Goal: Communication & Community: Answer question/provide support

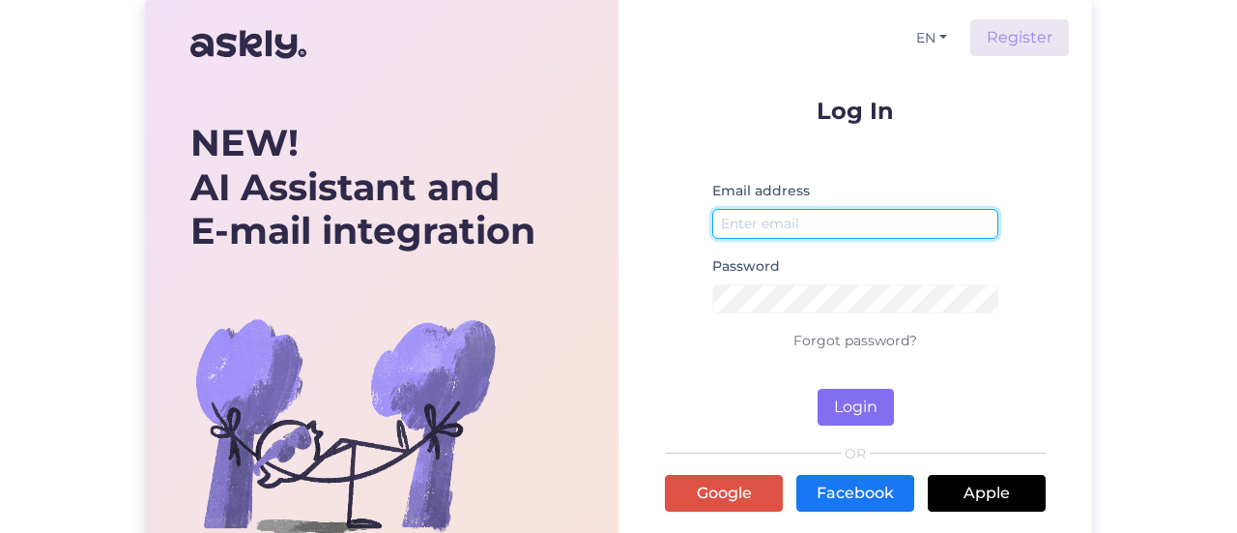
type input "[EMAIL_ADDRESS][DOMAIN_NAME]"
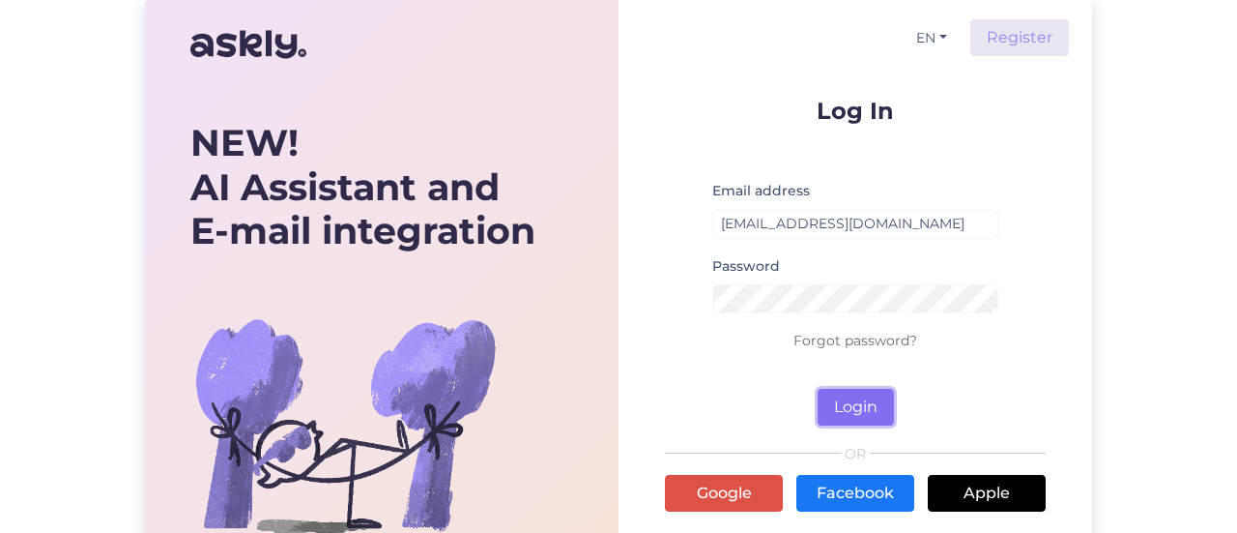
click at [851, 413] on button "Login" at bounding box center [856, 407] width 76 height 37
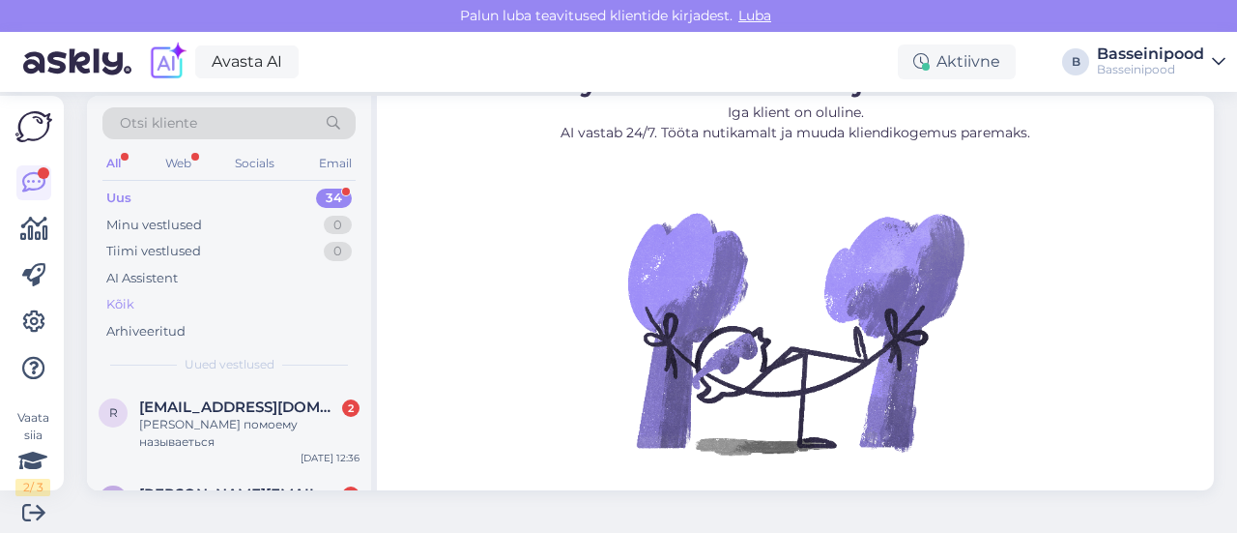
scroll to position [29, 0]
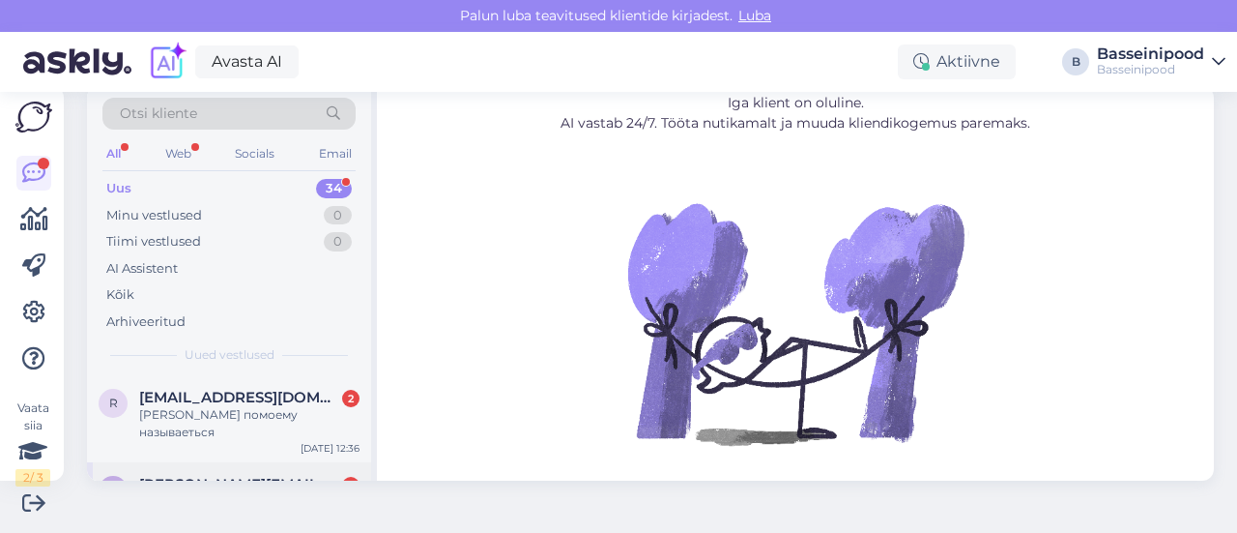
click at [255, 462] on div "A [PERSON_NAME][EMAIL_ADDRESS][DOMAIN_NAME] 1 [DATE] можно купить химию [DATE] …" at bounding box center [229, 497] width 284 height 70
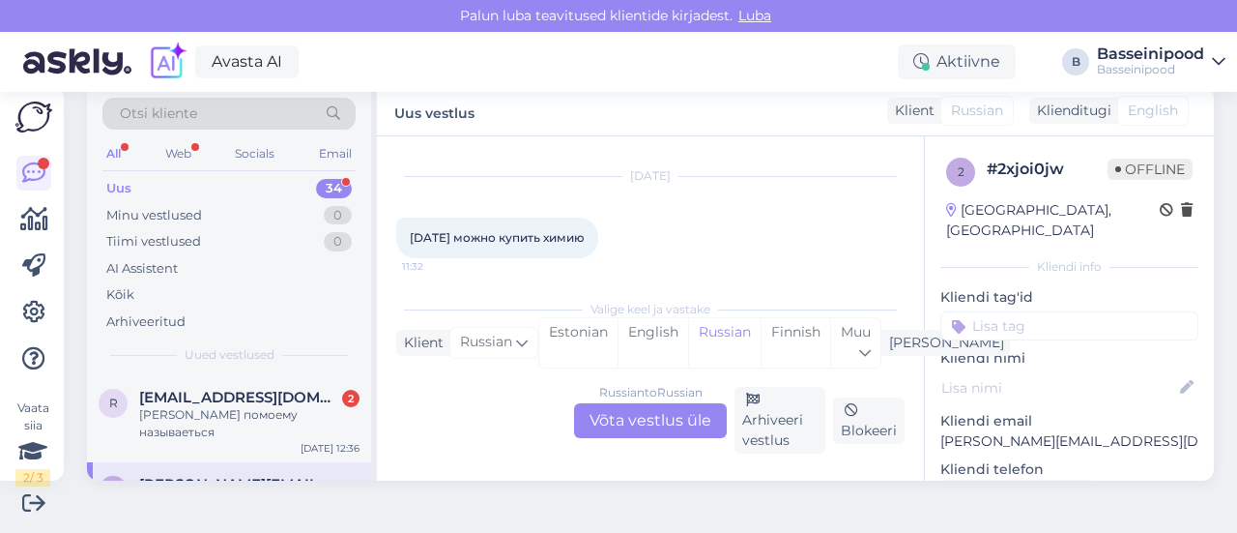
scroll to position [47, 0]
drag, startPoint x: 639, startPoint y: 421, endPoint x: 684, endPoint y: 434, distance: 47.1
click at [642, 421] on div "Russian to Russian Võta vestlus üle" at bounding box center [650, 420] width 153 height 35
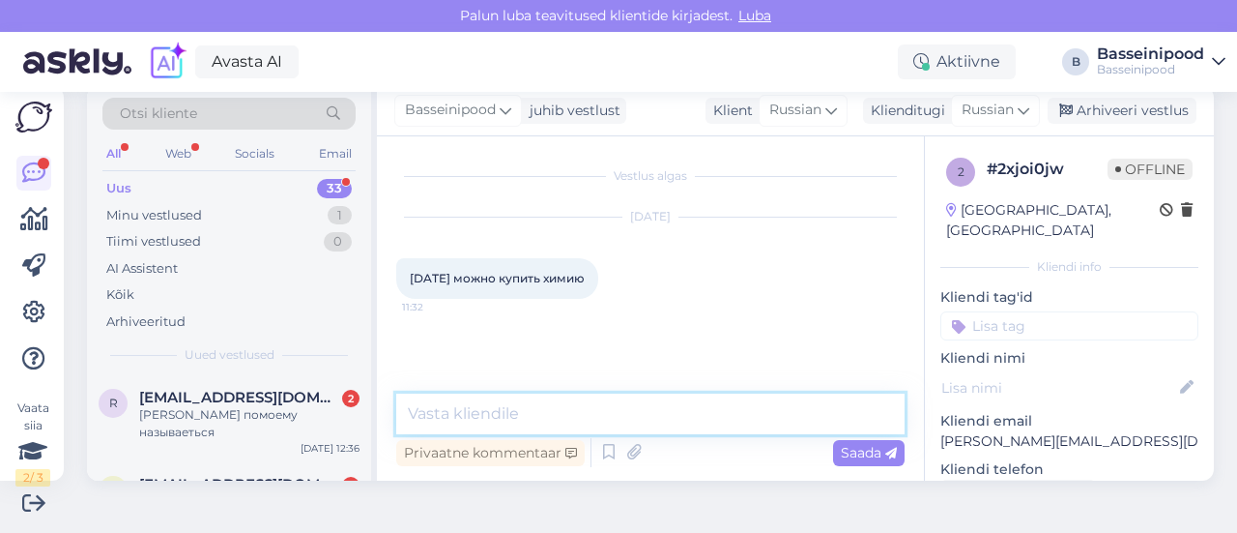
click at [445, 404] on textarea at bounding box center [650, 413] width 508 height 41
type textarea "Vaid epoest"
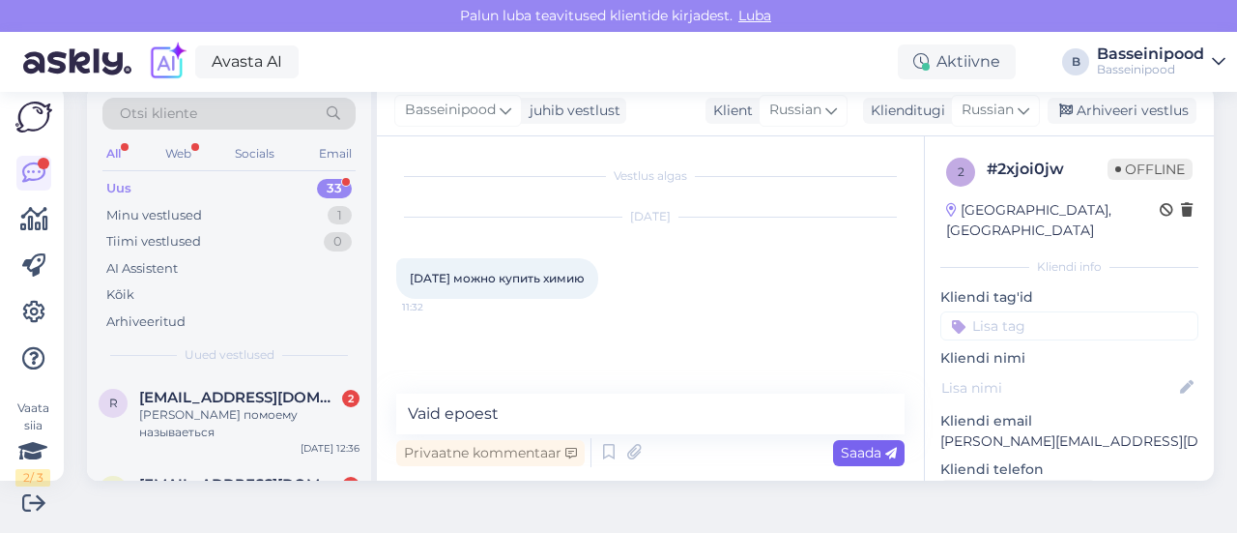
click at [843, 446] on span "Saada" at bounding box center [869, 452] width 56 height 17
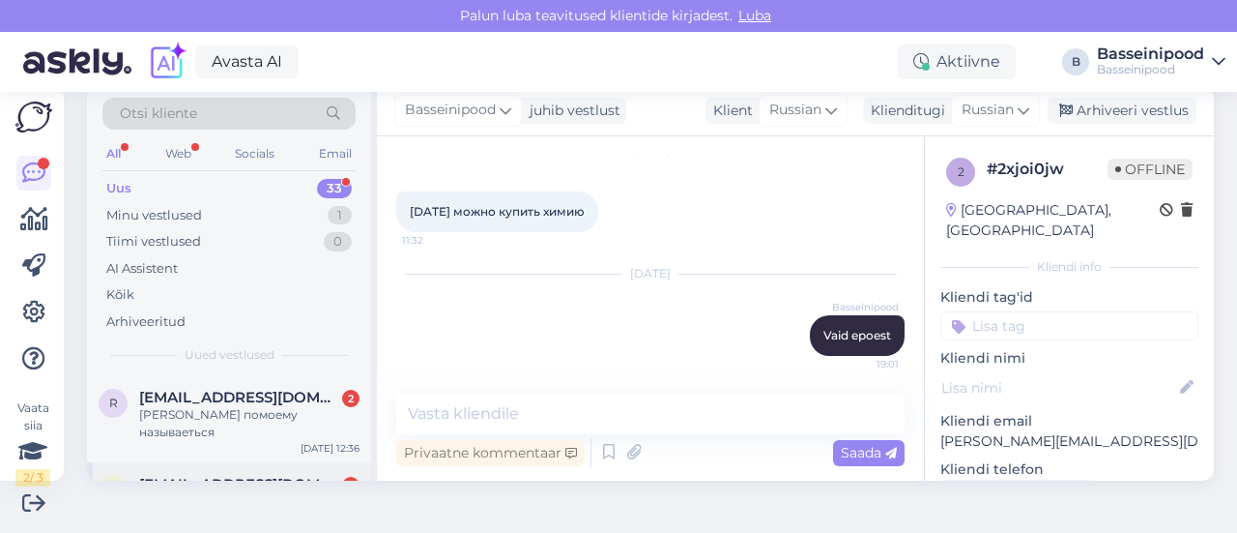
click at [233, 476] on span "[EMAIL_ADDRESS][DOMAIN_NAME]" at bounding box center [239, 484] width 201 height 17
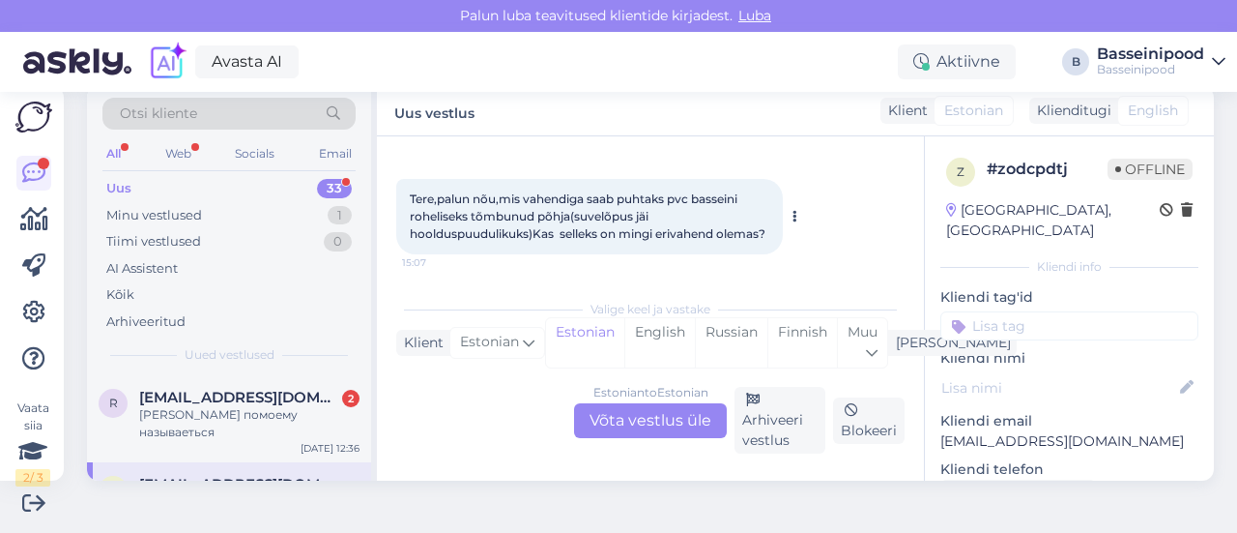
scroll to position [100, 0]
drag, startPoint x: 606, startPoint y: 422, endPoint x: 679, endPoint y: 428, distance: 72.7
click at [607, 422] on div "Estonian to Estonian Võta vestlus üle" at bounding box center [650, 420] width 153 height 35
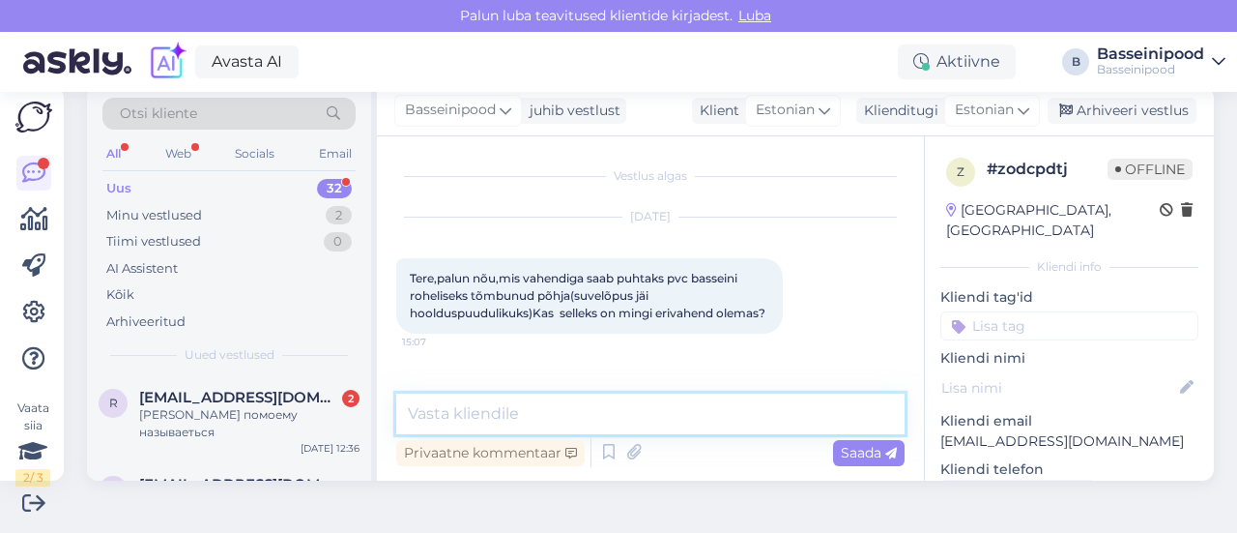
click at [448, 401] on textarea at bounding box center [650, 413] width 508 height 41
click at [547, 413] on textarea "Tere. See ehk" at bounding box center [650, 413] width 508 height 41
paste textarea "[URL][DOMAIN_NAME]"
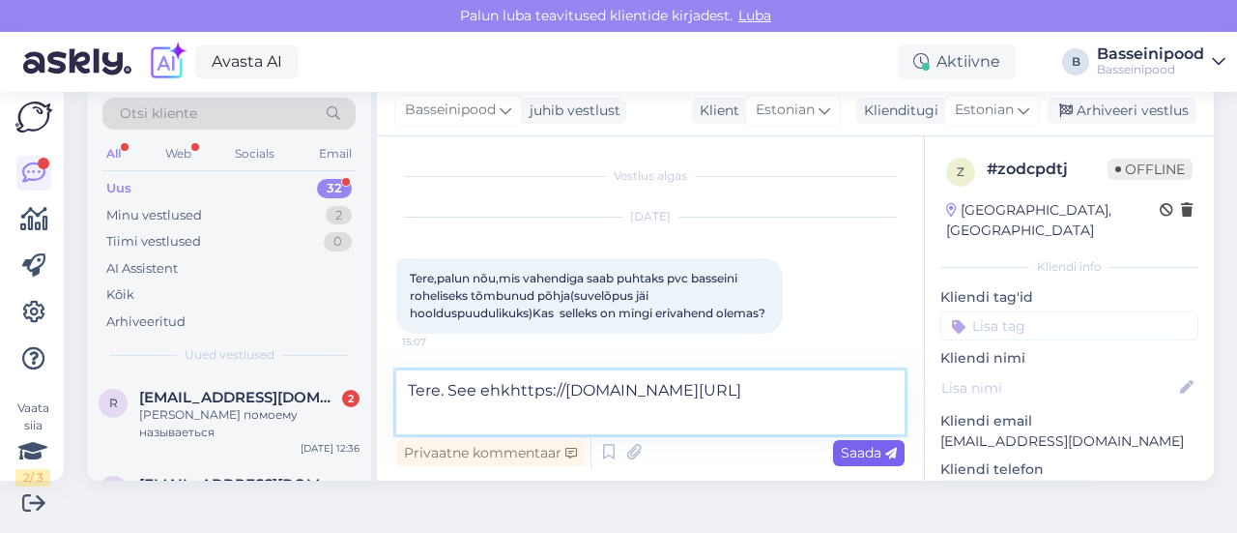
type textarea "Tere. See ehkhttps://[DOMAIN_NAME][URL]"
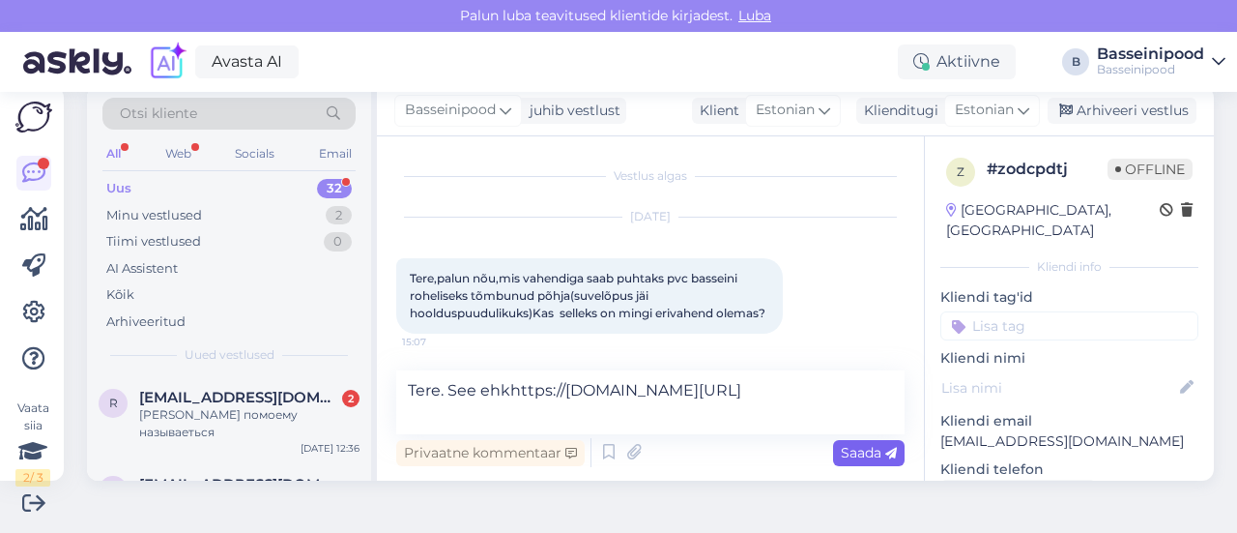
drag, startPoint x: 853, startPoint y: 448, endPoint x: 948, endPoint y: 469, distance: 97.1
click at [854, 448] on span "Saada" at bounding box center [869, 452] width 56 height 17
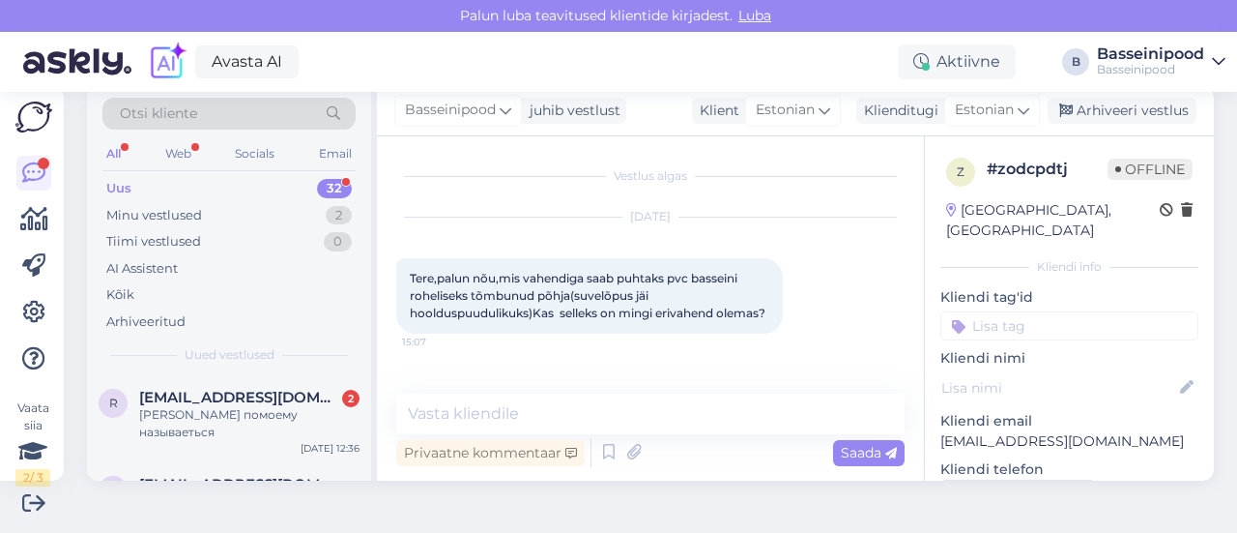
scroll to position [136, 0]
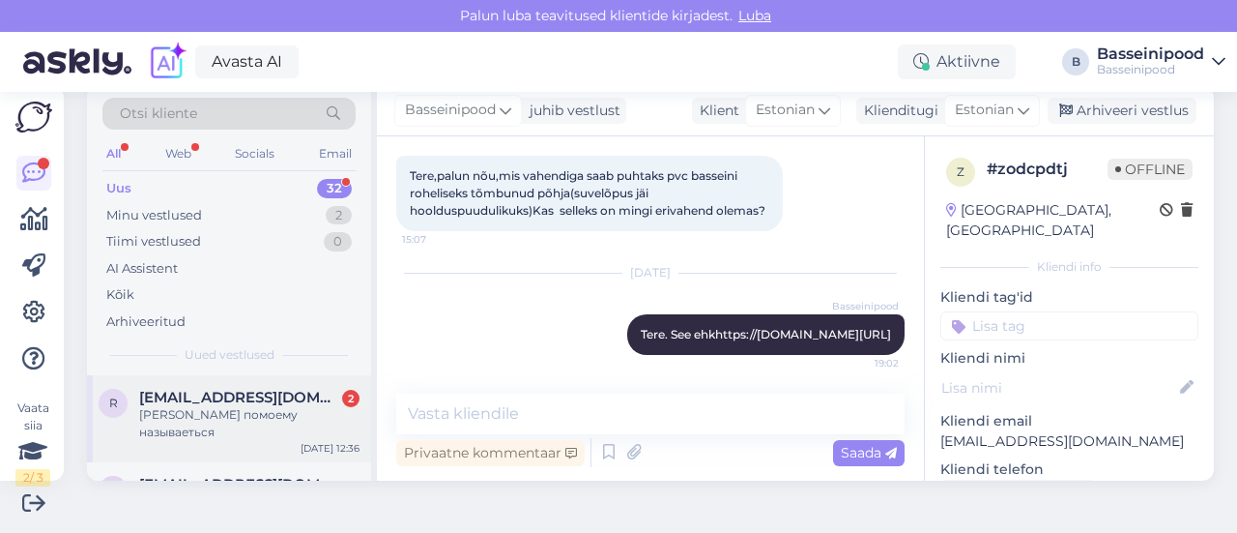
click at [209, 412] on div "[PERSON_NAME] помоему называеться" at bounding box center [249, 423] width 220 height 35
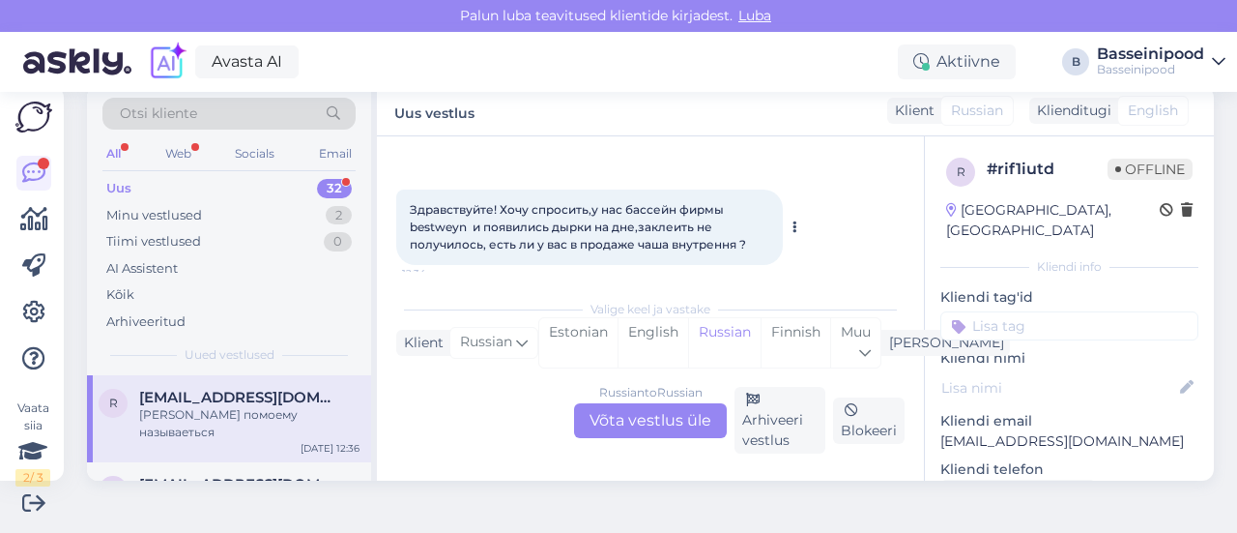
scroll to position [165, 0]
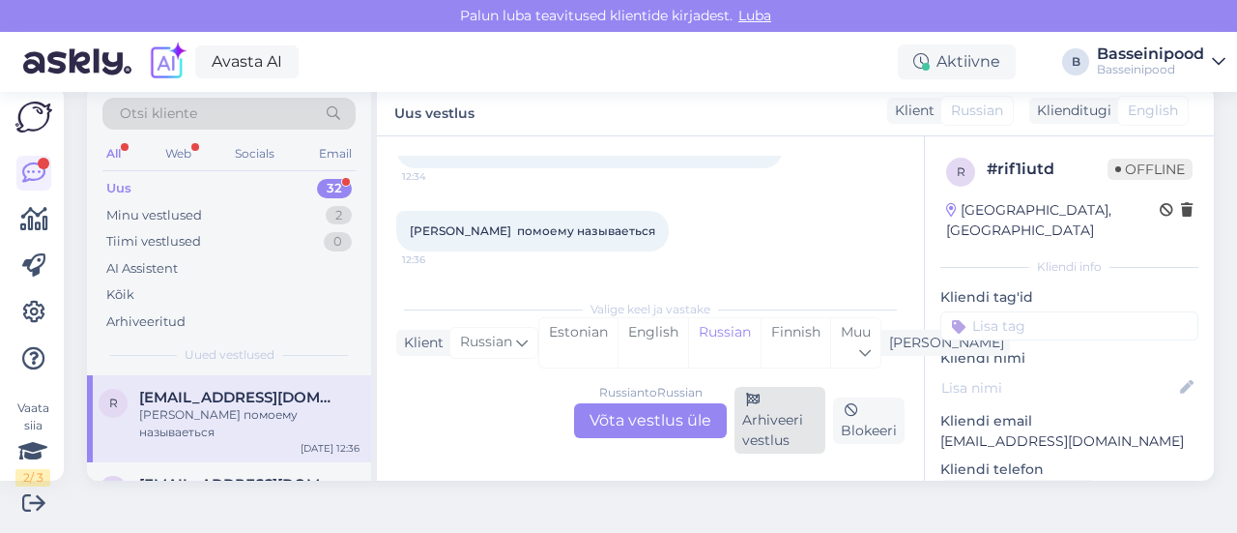
drag, startPoint x: 626, startPoint y: 415, endPoint x: 796, endPoint y: 446, distance: 172.9
click at [684, 428] on div "Russian to Russian Võta vestlus üle" at bounding box center [650, 420] width 153 height 35
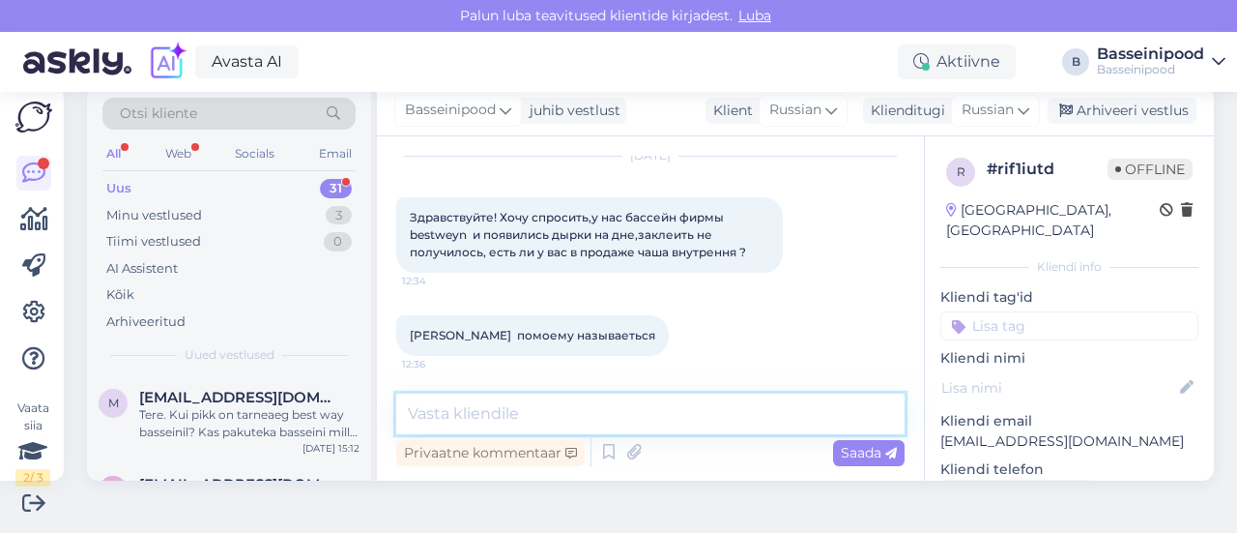
click at [478, 418] on textarea at bounding box center [650, 413] width 508 height 41
type textarea "Ei [PERSON_NAME]"
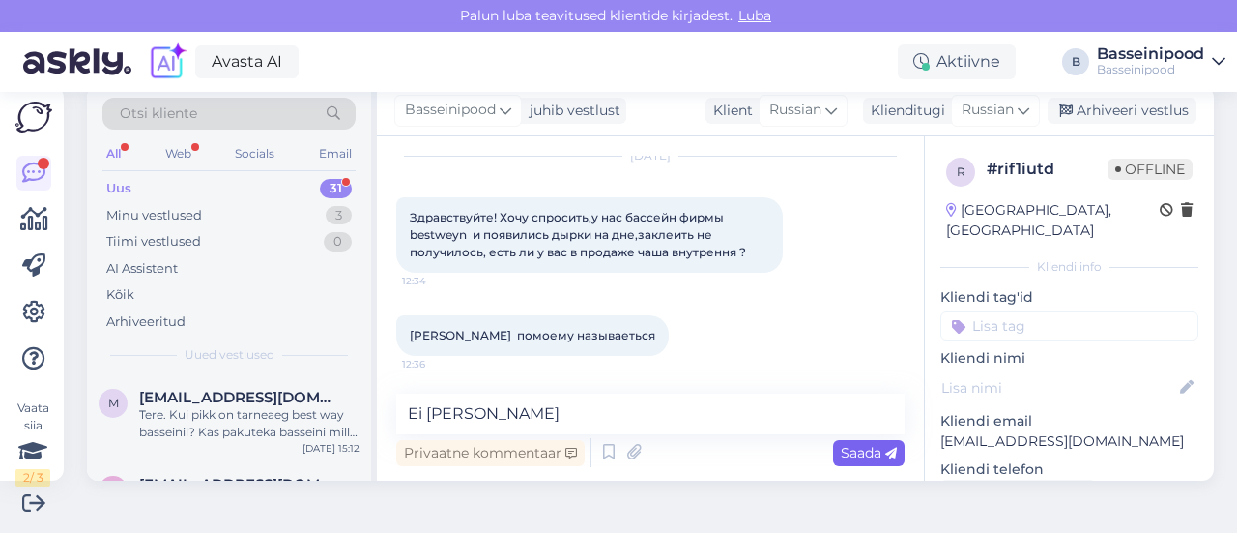
click at [841, 455] on span "Saada" at bounding box center [869, 452] width 56 height 17
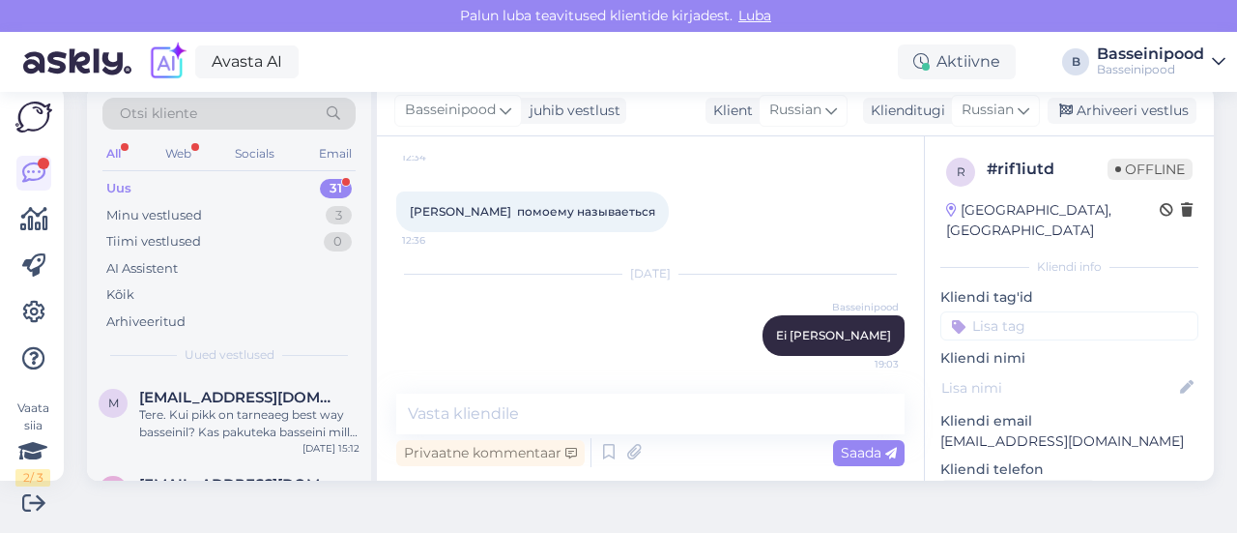
scroll to position [0, 0]
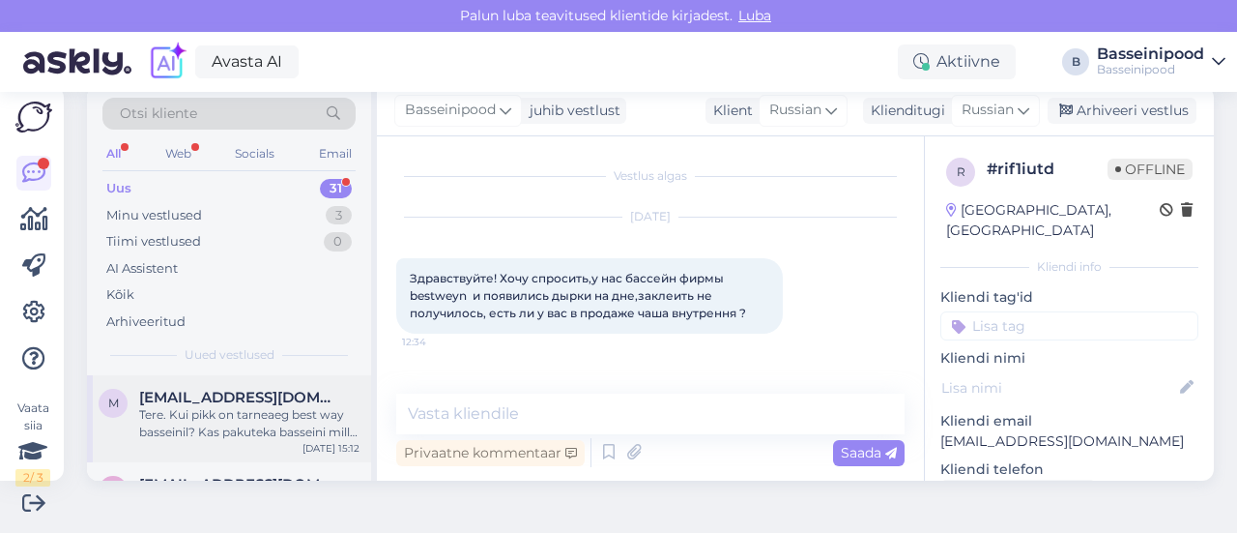
click at [239, 423] on div "Tere. Kui pikk on tarneaeg best way basseinil? Kas pakuteka basseini mille vee …" at bounding box center [249, 423] width 220 height 35
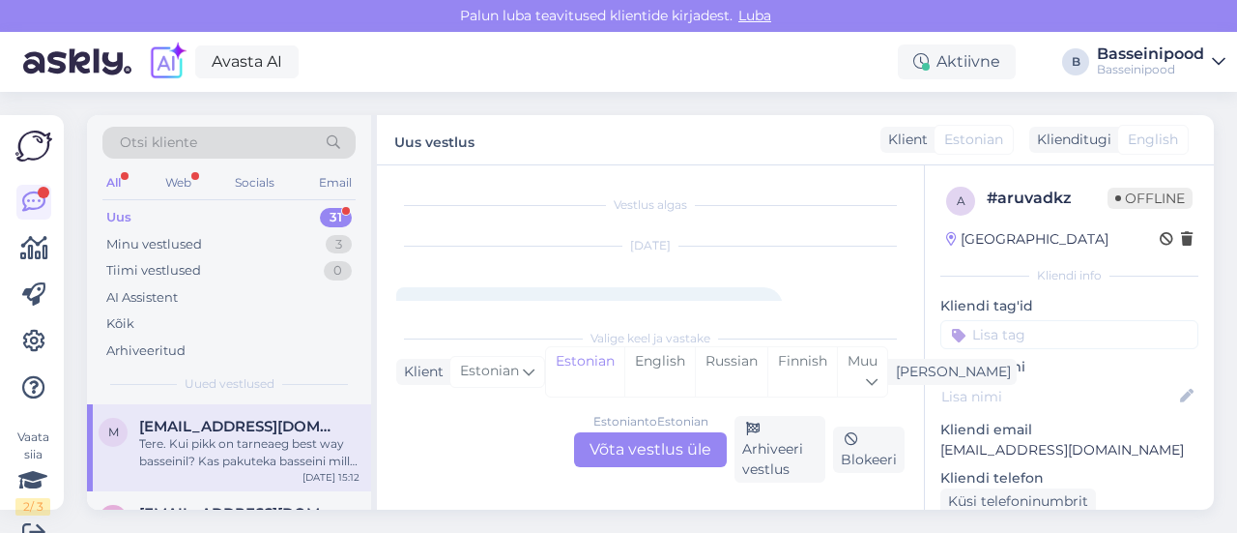
scroll to position [65, 0]
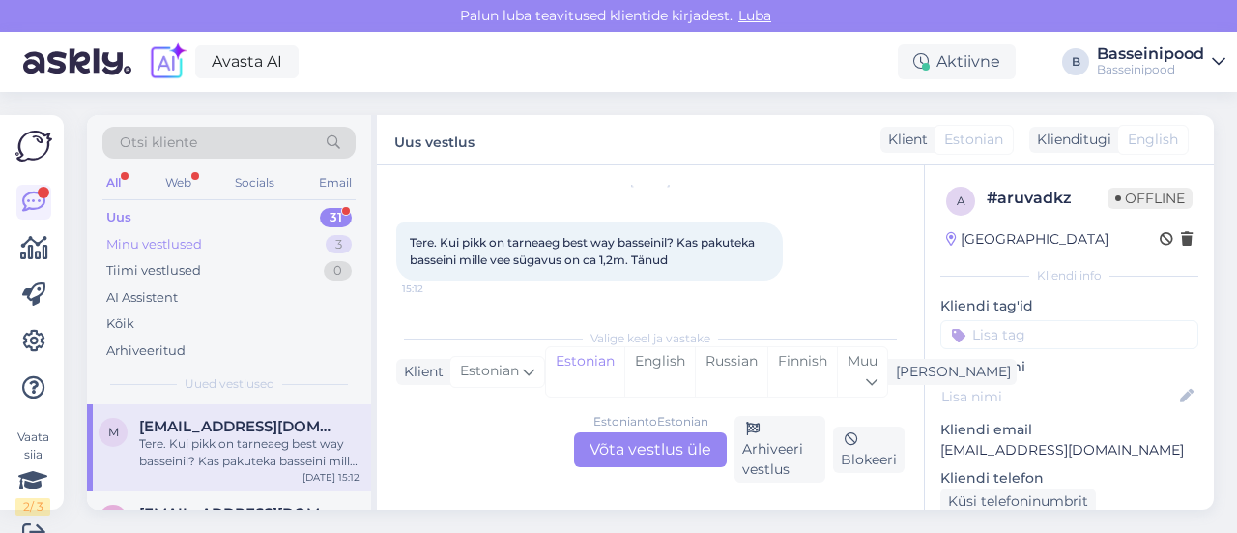
click at [141, 246] on div "Minu vestlused" at bounding box center [154, 244] width 96 height 19
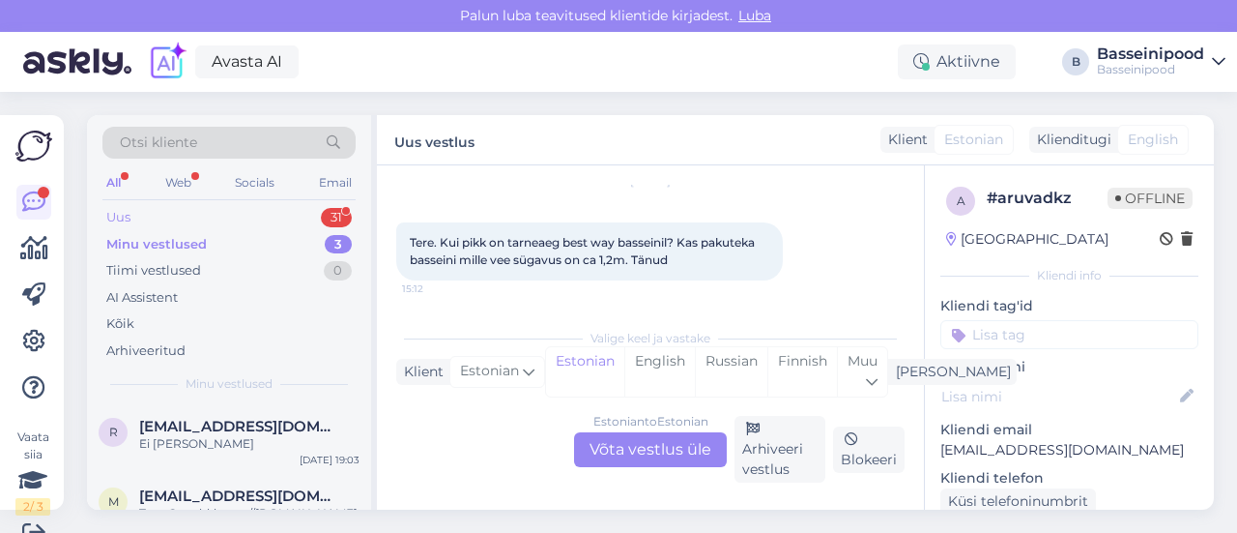
click at [121, 216] on div "Uus" at bounding box center [118, 217] width 24 height 19
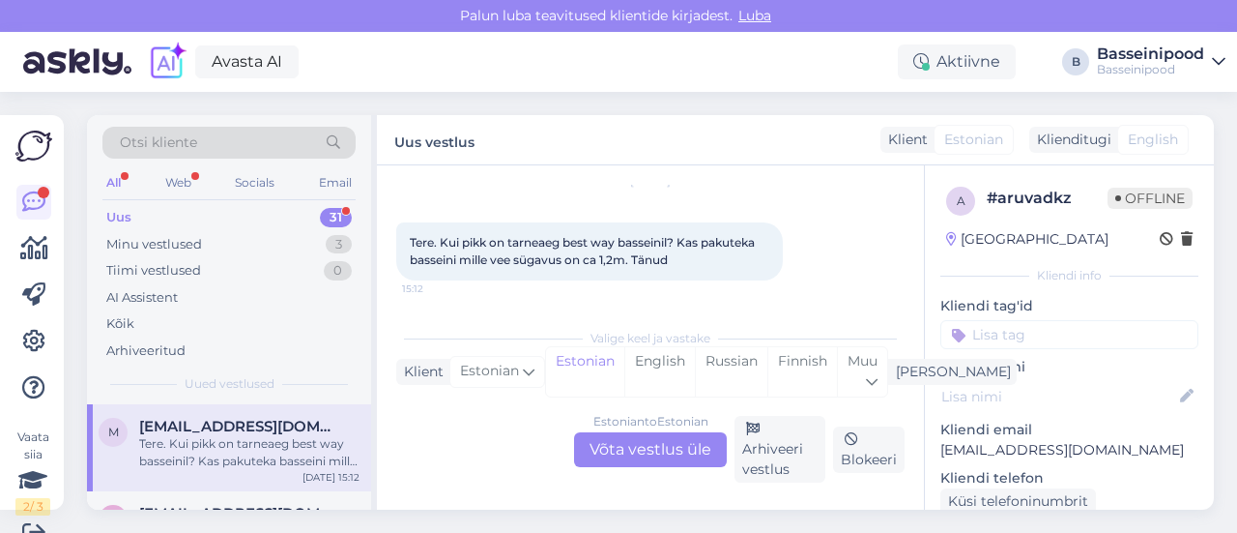
click at [257, 451] on div "Tere. Kui pikk on tarneaeg best way basseinil? Kas pakuteka basseini mille vee …" at bounding box center [249, 452] width 220 height 35
click at [149, 216] on div "Uus 31" at bounding box center [228, 217] width 253 height 27
click at [118, 212] on div "Uus" at bounding box center [118, 217] width 25 height 19
